Goal: Task Accomplishment & Management: Use online tool/utility

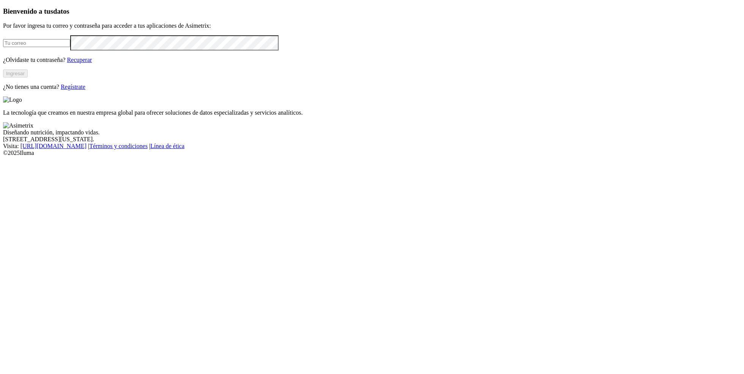
click at [70, 47] on input "email" at bounding box center [36, 43] width 67 height 8
type input "[PERSON_NAME][EMAIL_ADDRESS][PERSON_NAME][DOMAIN_NAME]"
click at [28, 77] on button "Ingresar" at bounding box center [15, 74] width 25 height 8
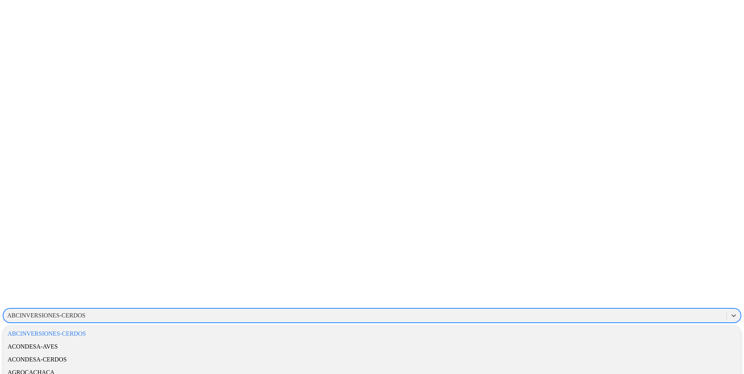
click at [552, 310] on div "ABCINVERSIONES-CERDOS" at bounding box center [365, 315] width 724 height 11
type input "inte"
click at [611, 353] on div "INTEGRATIVAAGROPECUARIA" at bounding box center [372, 359] width 738 height 13
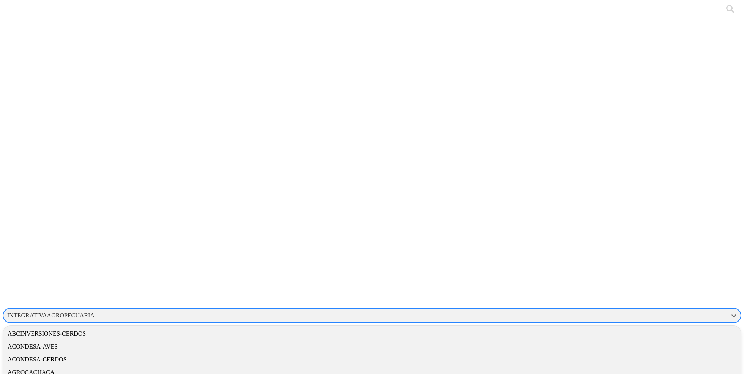
click at [95, 312] on div "INTEGRATIVAAGROPECUARIA" at bounding box center [50, 315] width 87 height 7
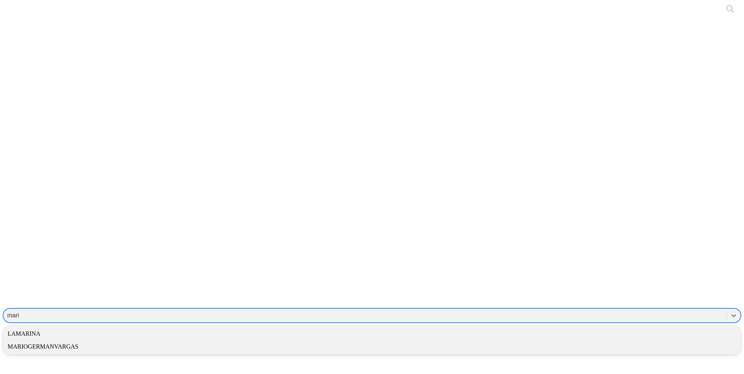
type input "mario"
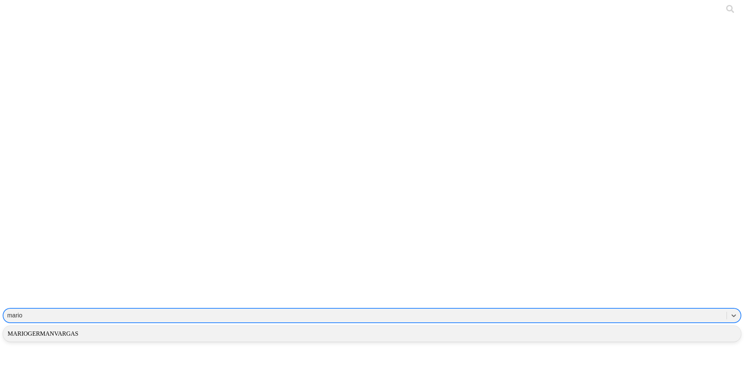
click at [591, 327] on div "MARIOGERMANVARGAS" at bounding box center [372, 333] width 738 height 13
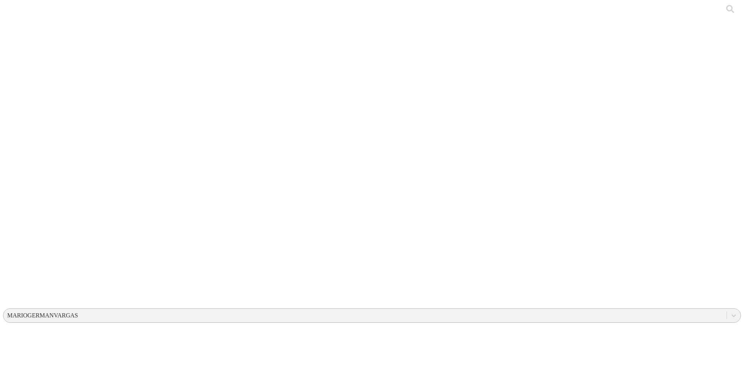
click at [78, 312] on div "MARIOGERMANVARGAS" at bounding box center [42, 315] width 71 height 7
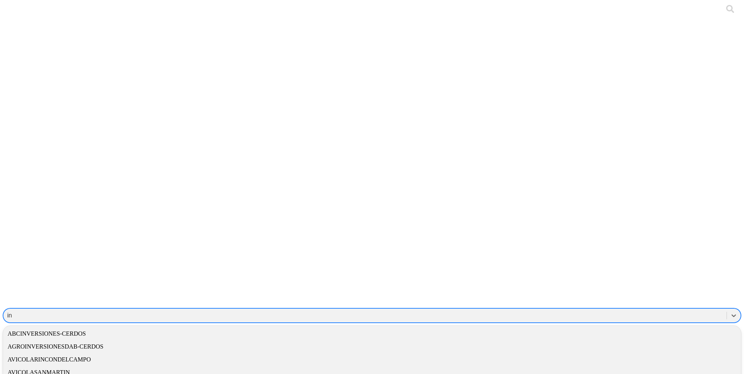
type input "int"
click at [619, 353] on div "INTEGRATIVAAGROPECUARIA" at bounding box center [372, 359] width 738 height 13
